Goal: Go to known website: Go to known website

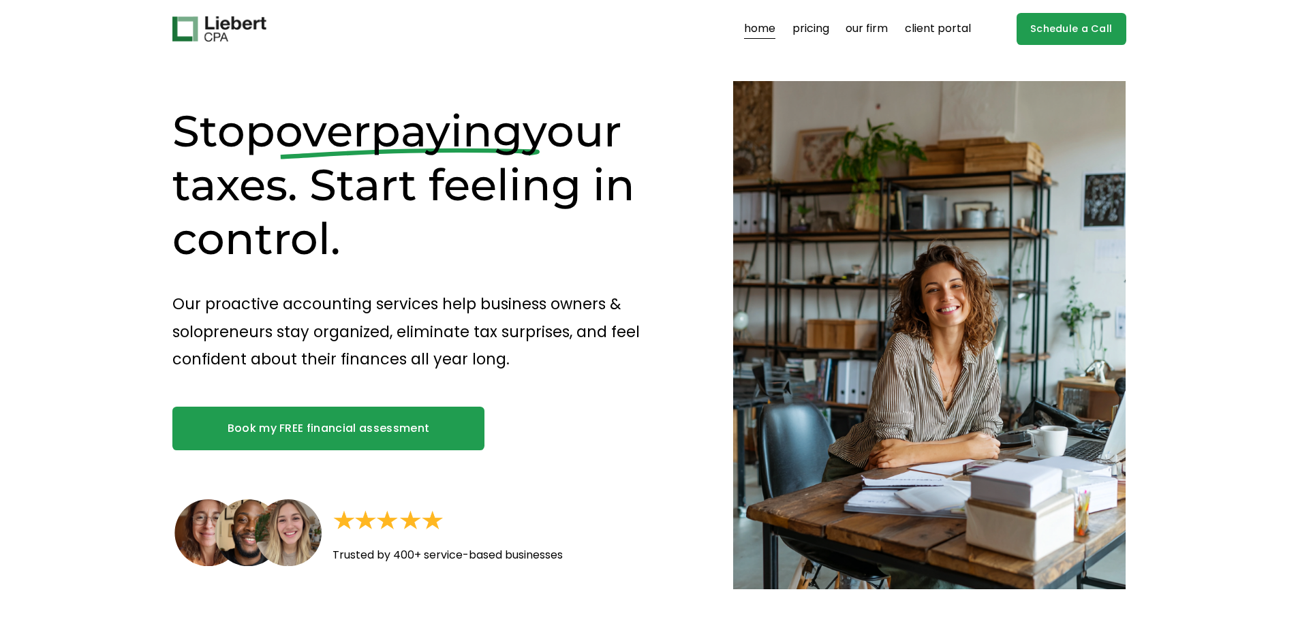
click at [975, 23] on div "Schedule a Call" at bounding box center [1048, 29] width 155 height 32
click at [970, 23] on link "client portal" at bounding box center [938, 29] width 66 height 22
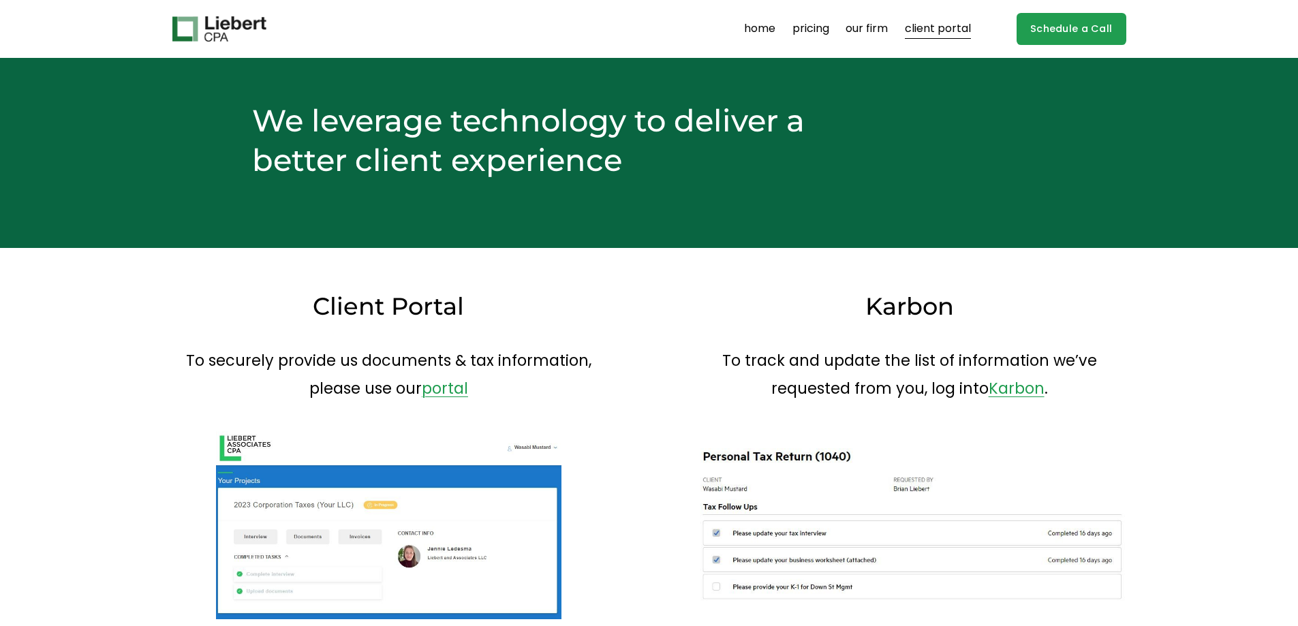
click at [951, 27] on link "client portal" at bounding box center [938, 29] width 66 height 22
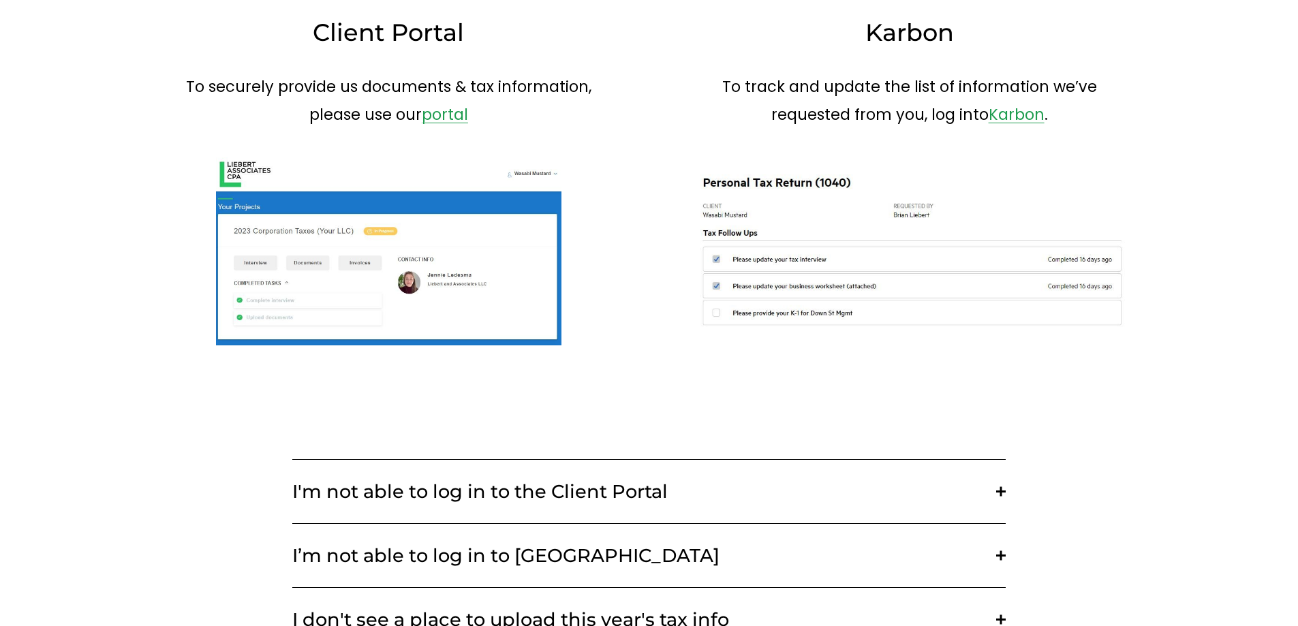
scroll to position [273, 0]
click at [436, 113] on link "portal" at bounding box center [445, 115] width 46 height 22
